Goal: Navigation & Orientation: Understand site structure

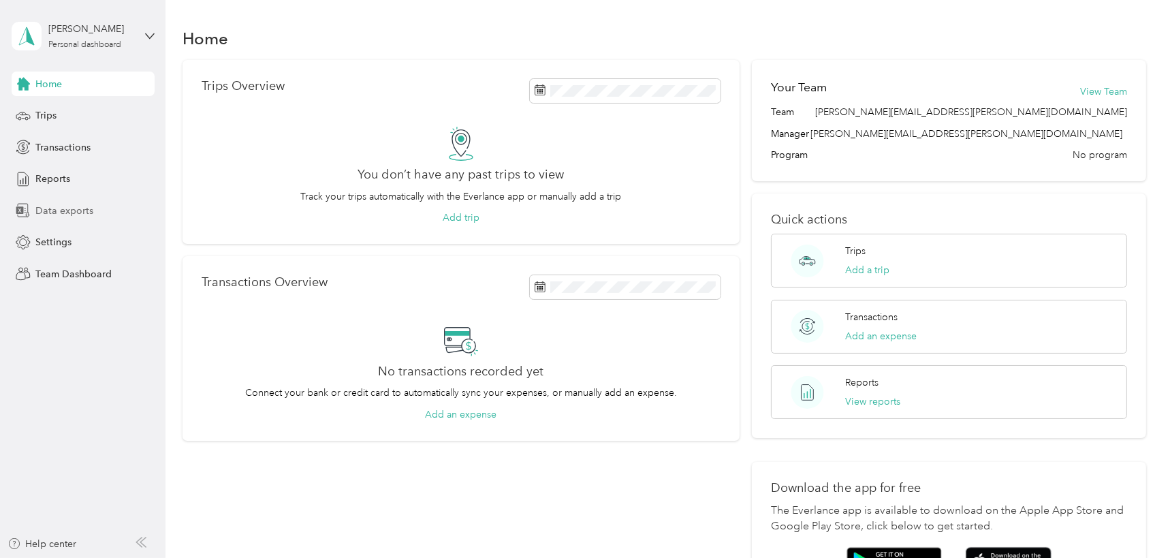
click at [76, 212] on span "Data exports" at bounding box center [64, 211] width 58 height 14
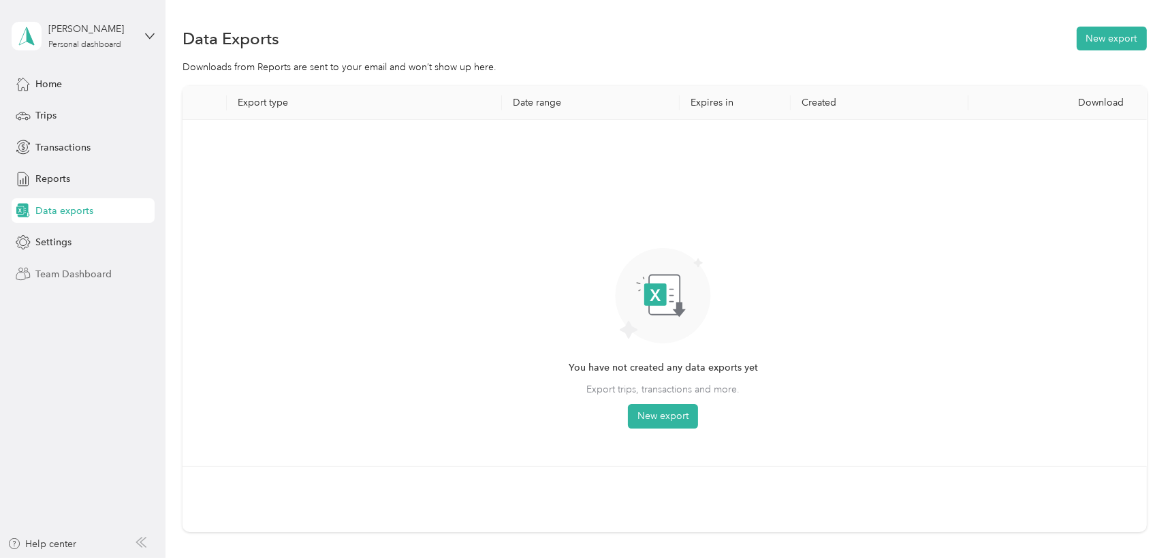
click at [72, 270] on span "Team Dashboard" at bounding box center [73, 274] width 76 height 14
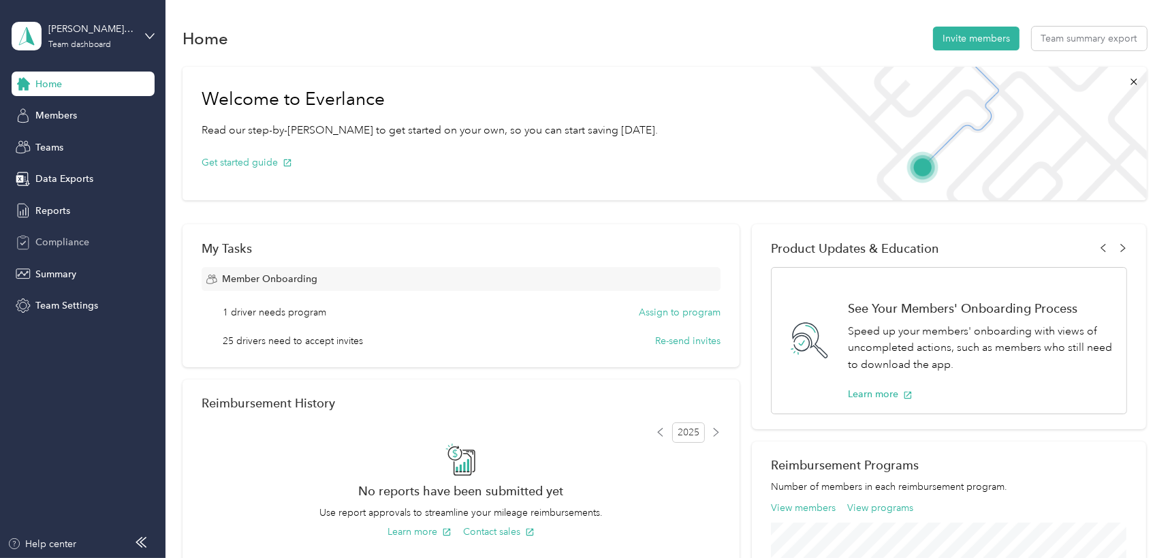
click at [68, 245] on span "Compliance" at bounding box center [62, 242] width 54 height 14
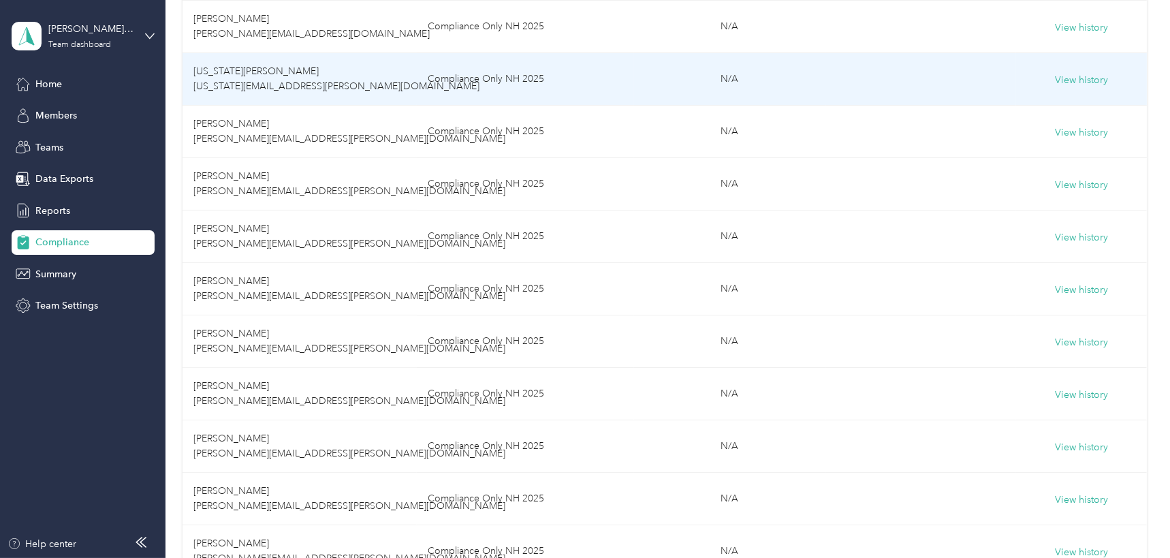
scroll to position [309, 0]
